Goal: Transaction & Acquisition: Purchase product/service

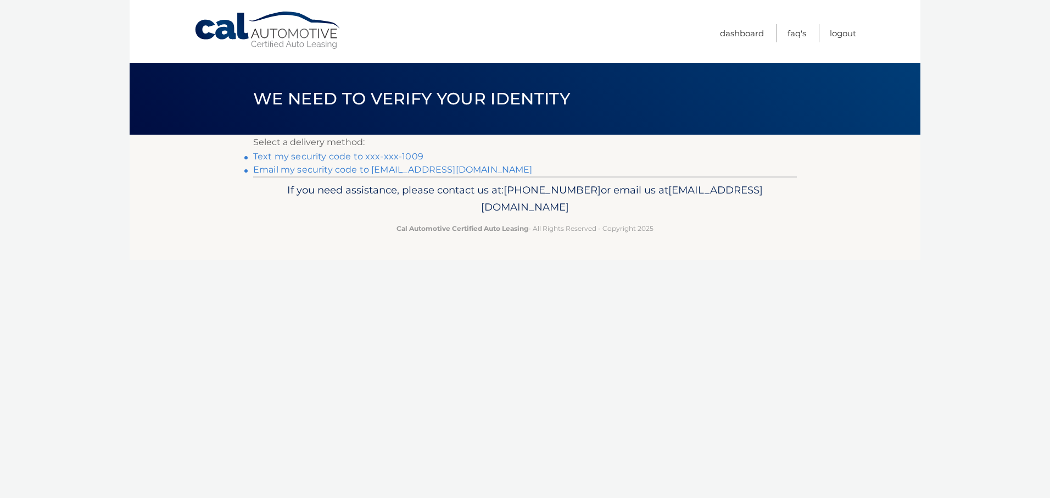
click at [416, 161] on link "Text my security code to xxx-xxx-1009" at bounding box center [338, 156] width 170 height 10
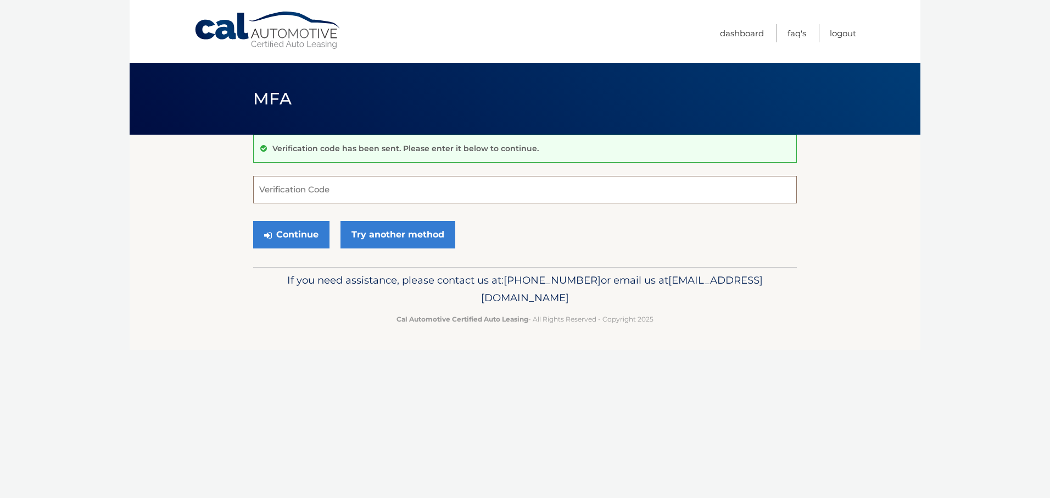
click at [389, 203] on input "Verification Code" at bounding box center [525, 189] width 544 height 27
type input "154162"
click at [311, 248] on button "Continue" at bounding box center [291, 234] width 76 height 27
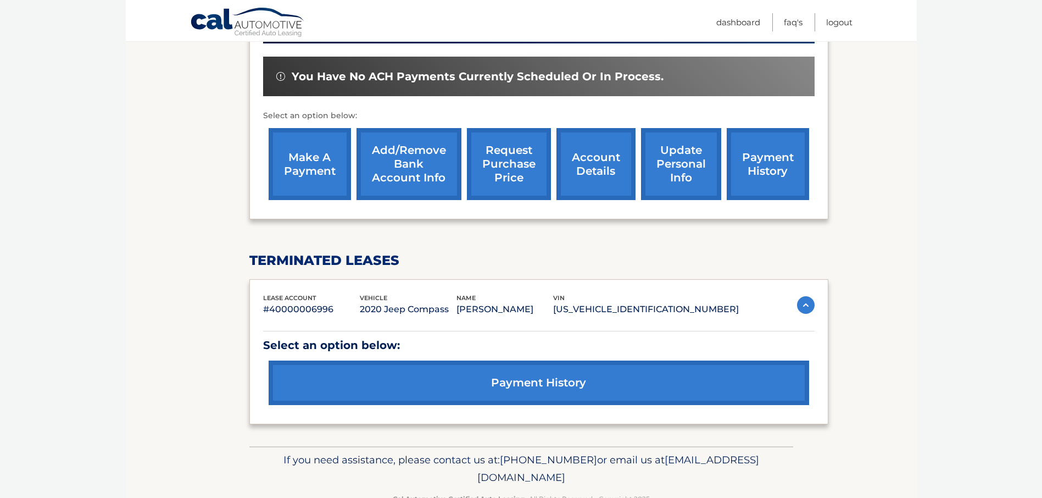
scroll to position [348, 0]
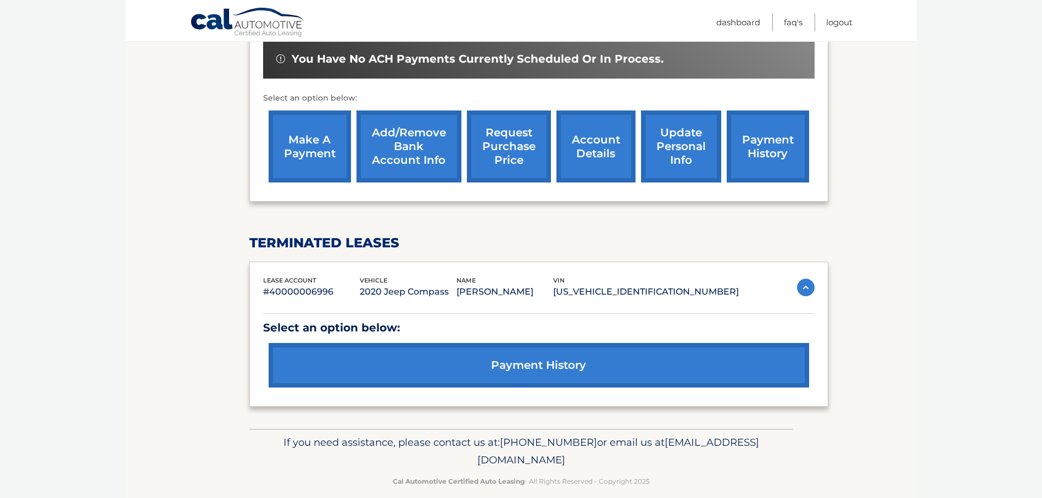
click at [529, 364] on link "payment history" at bounding box center [539, 365] width 540 height 44
click at [311, 148] on link "make a payment" at bounding box center [310, 146] width 82 height 72
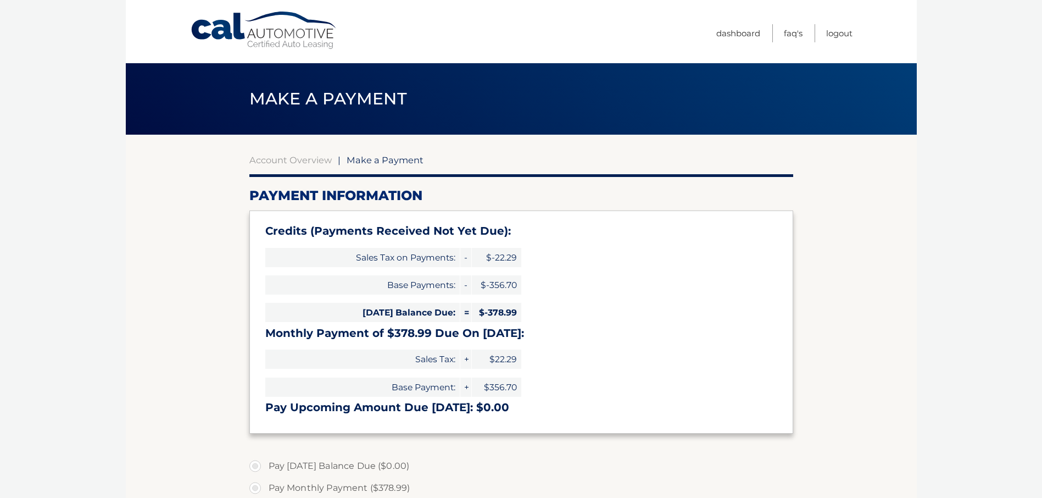
type input "0"
select select "MzcxODRiMTktOTA3My00YmEwLWFkZmYtN2U1YzQxMjkzY2Nk"
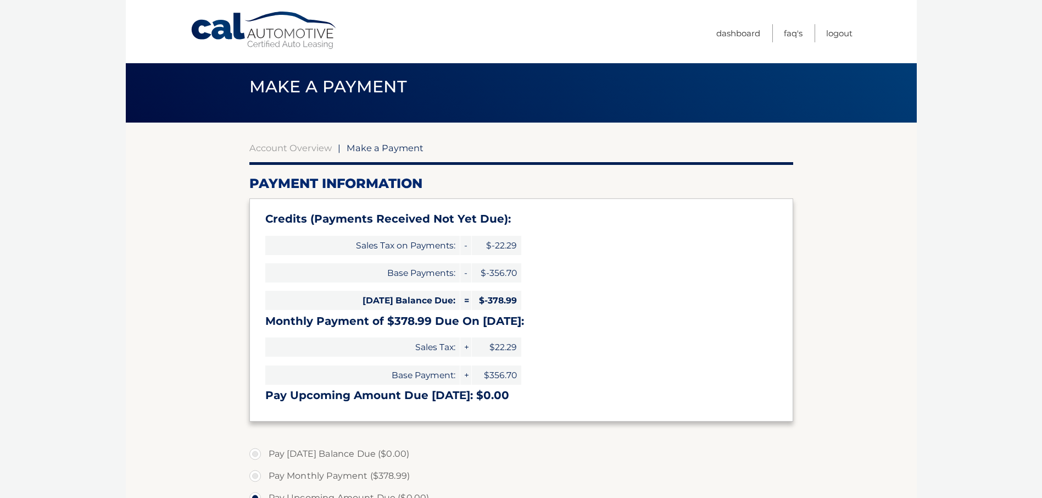
scroll to position [5, 0]
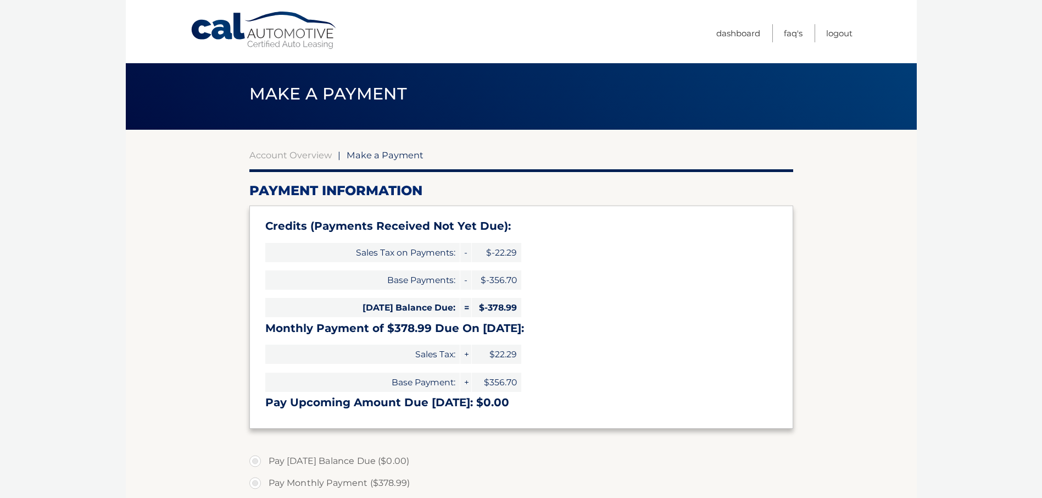
click at [261, 36] on link "Cal Automotive" at bounding box center [264, 30] width 148 height 39
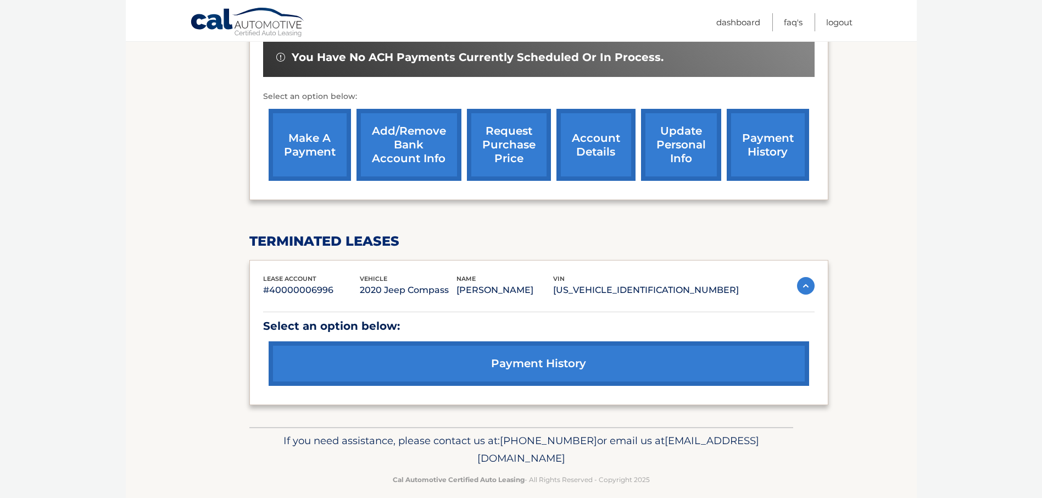
scroll to position [369, 0]
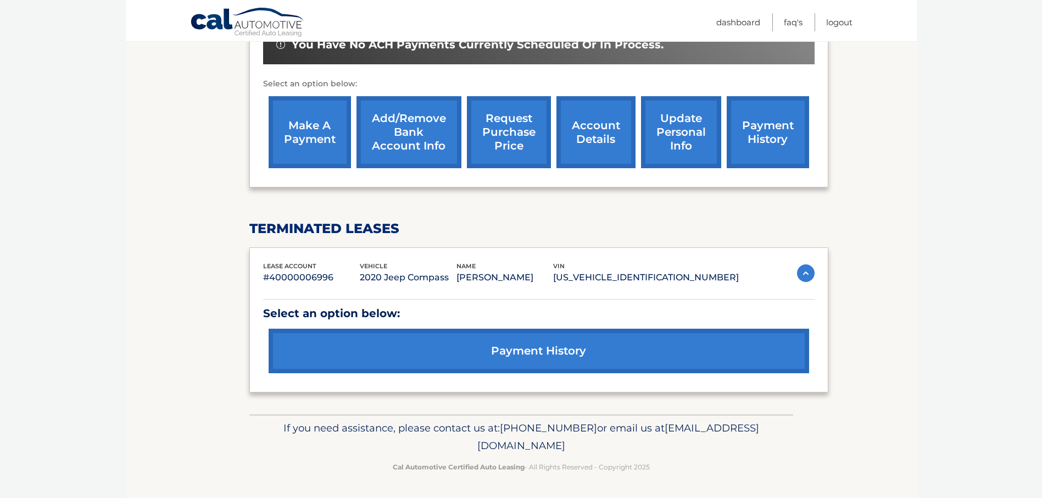
click at [325, 119] on link "make a payment" at bounding box center [310, 132] width 82 height 72
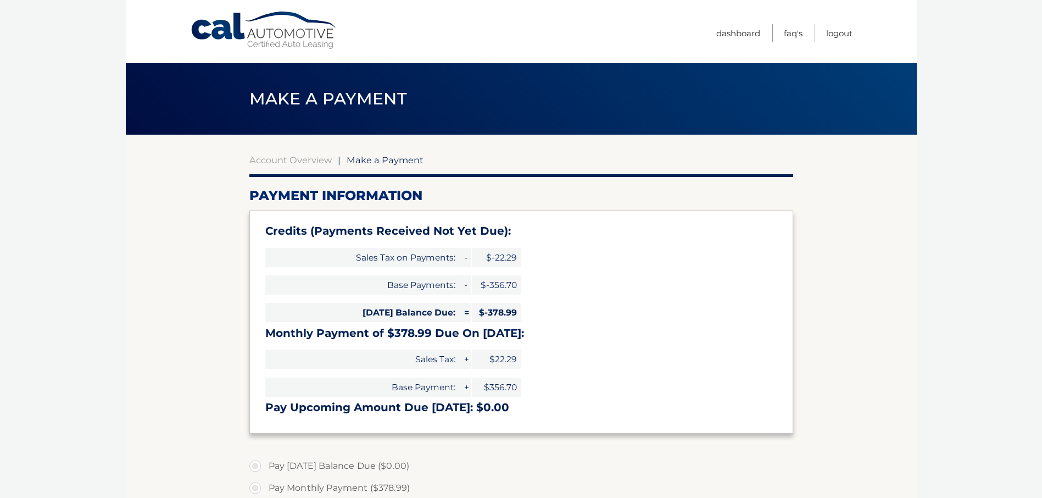
select select "MzcxODRiMTktOTA3My00YmEwLWFkZmYtN2U1YzQxMjkzY2Nk"
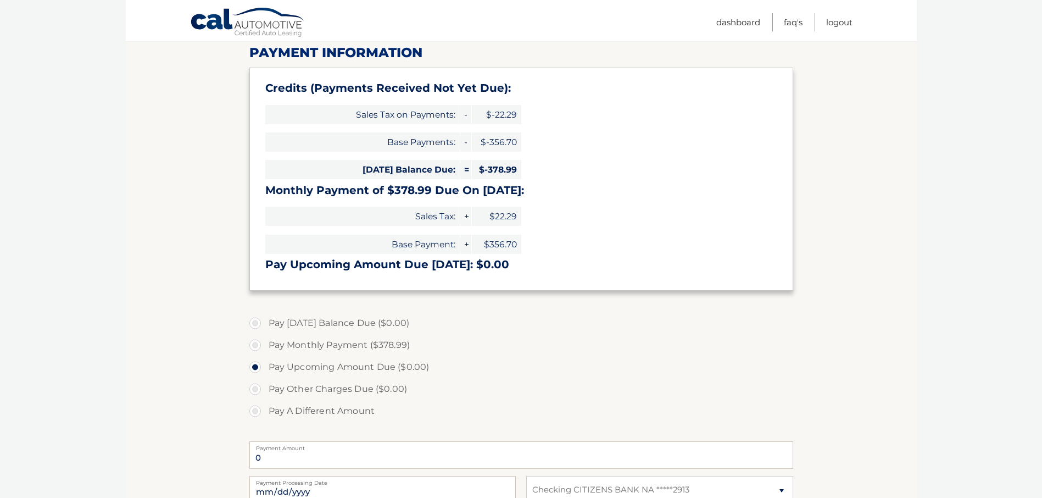
scroll to position [163, 0]
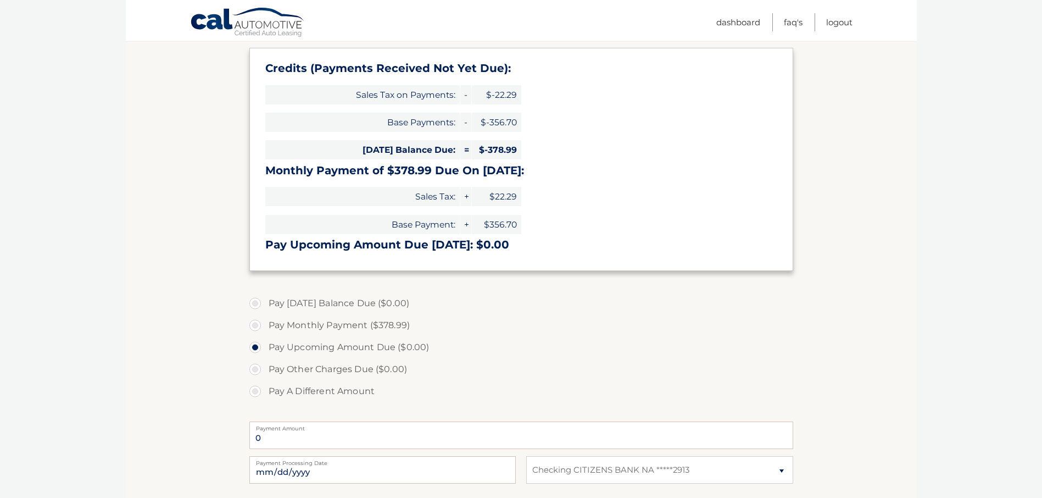
click at [28, 26] on body "Cal Automotive Menu Dashboard FAQ's Logout |" at bounding box center [521, 86] width 1042 height 498
